Goal: Find specific page/section: Find specific page/section

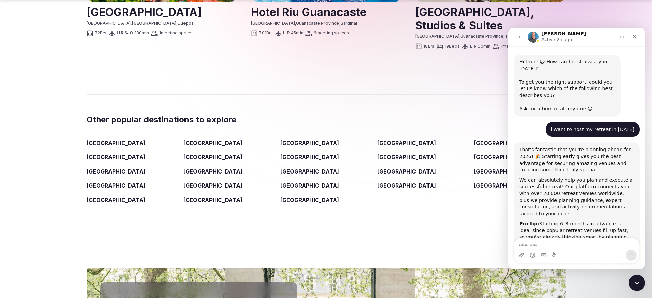
scroll to position [289, 0]
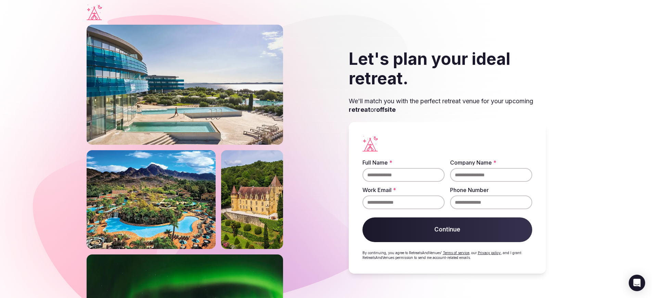
scroll to position [38, 0]
